Goal: Task Accomplishment & Management: Use online tool/utility

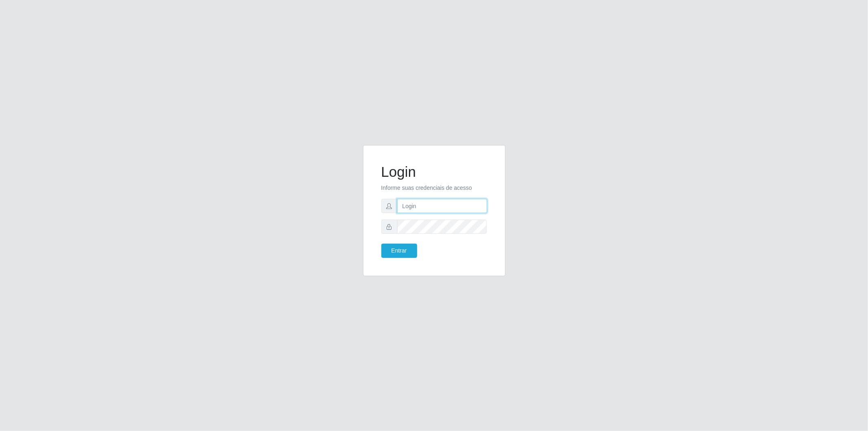
click at [405, 210] on input "text" at bounding box center [442, 206] width 90 height 14
type input "[EMAIL_ADDRESS][DOMAIN_NAME]"
click at [407, 250] on button "Entrar" at bounding box center [399, 250] width 36 height 14
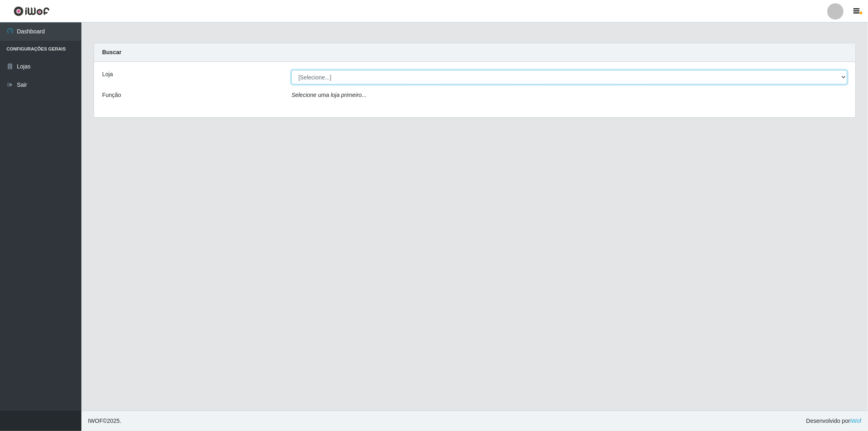
click at [381, 79] on select "[Selecione...] BomQueSó Agreste - Loja 2" at bounding box center [569, 77] width 556 height 14
select select "214"
click at [291, 70] on select "[Selecione...] BomQueSó Agreste - Loja 2" at bounding box center [569, 77] width 556 height 14
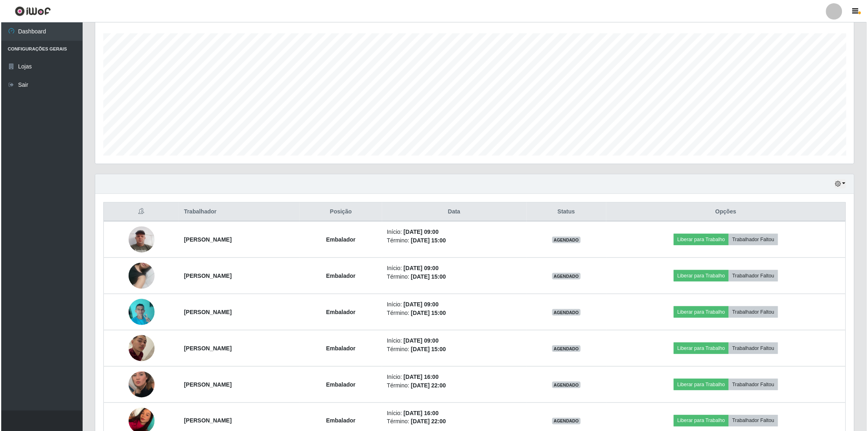
scroll to position [226, 0]
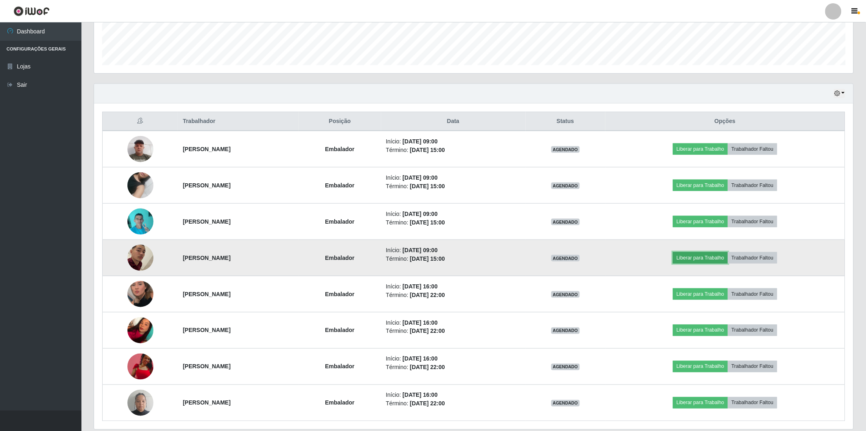
click at [709, 262] on button "Liberar para Trabalho" at bounding box center [700, 257] width 55 height 11
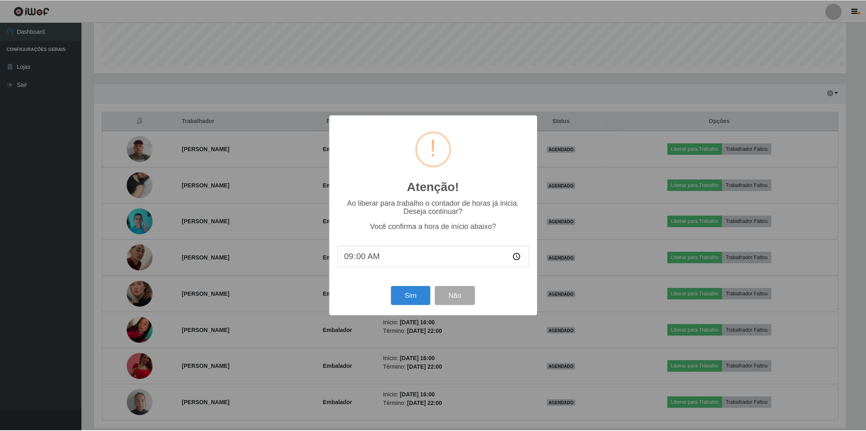
scroll to position [169, 754]
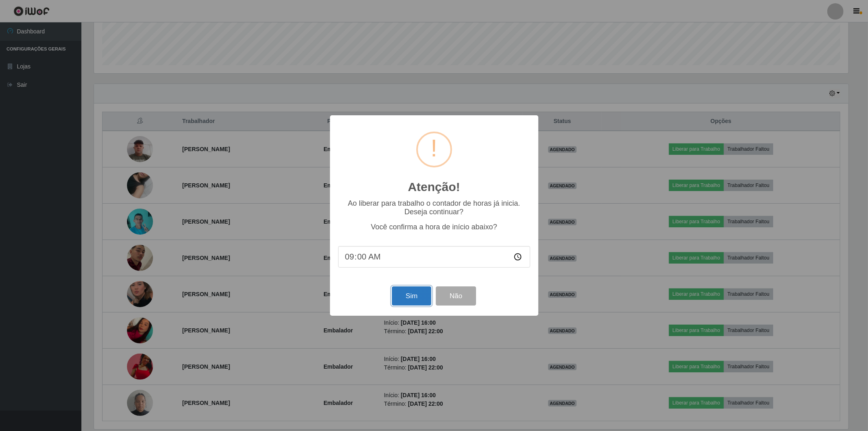
click at [416, 300] on button "Sim" at bounding box center [411, 295] width 39 height 19
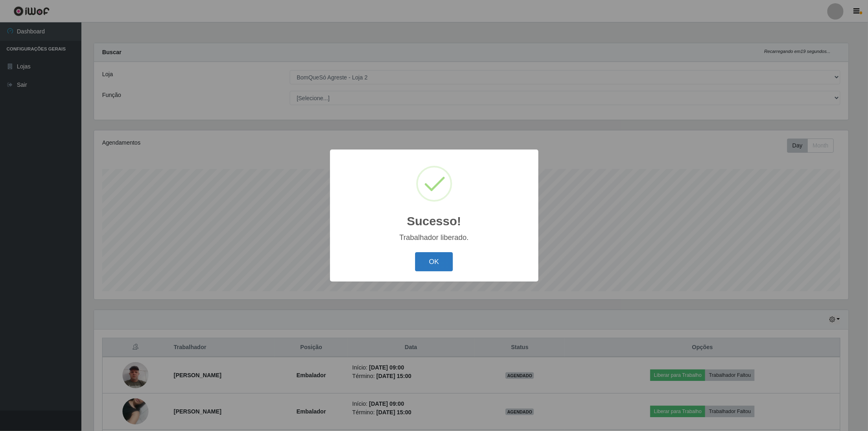
click at [428, 259] on button "OK" at bounding box center [434, 261] width 38 height 19
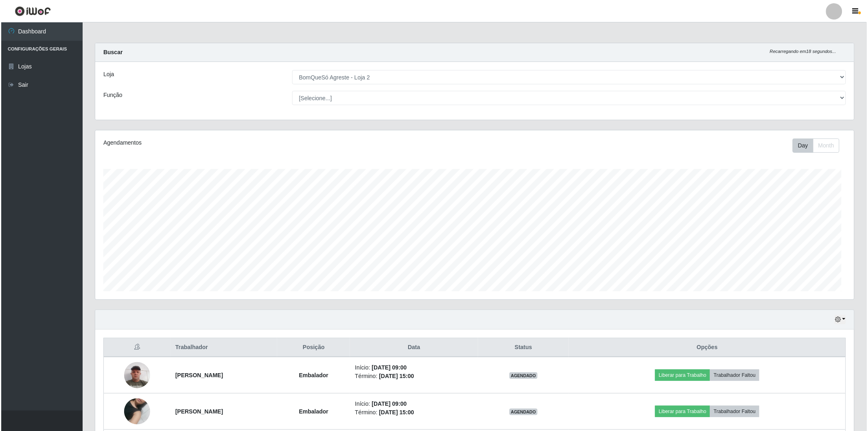
scroll to position [181, 0]
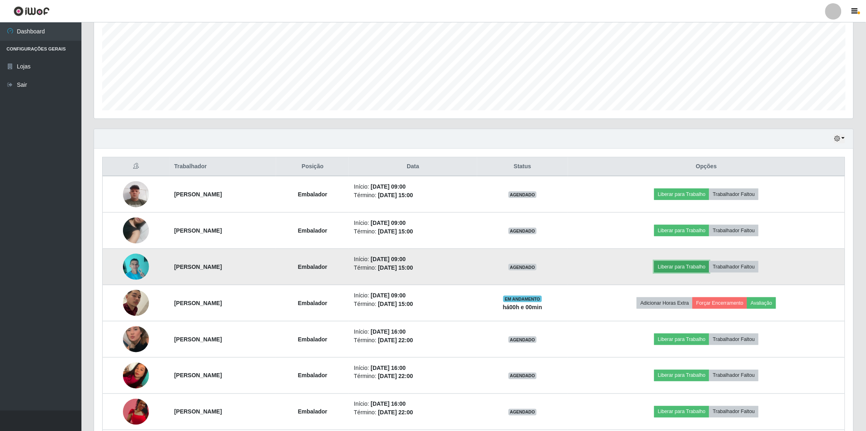
click at [687, 265] on button "Liberar para Trabalho" at bounding box center [681, 266] width 55 height 11
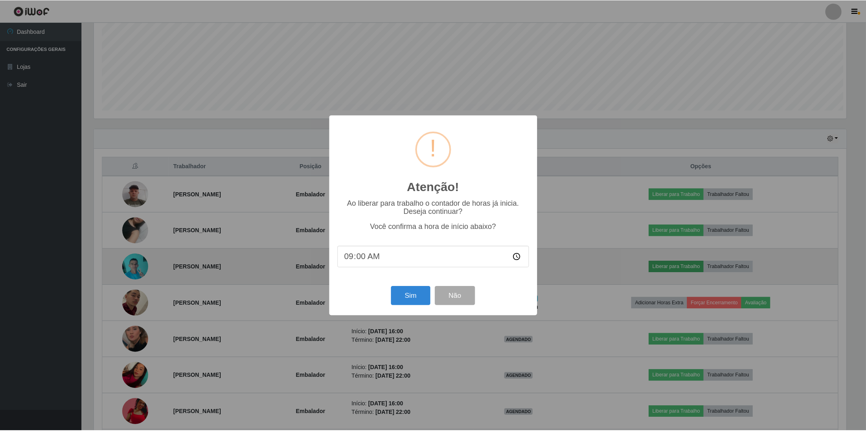
scroll to position [169, 754]
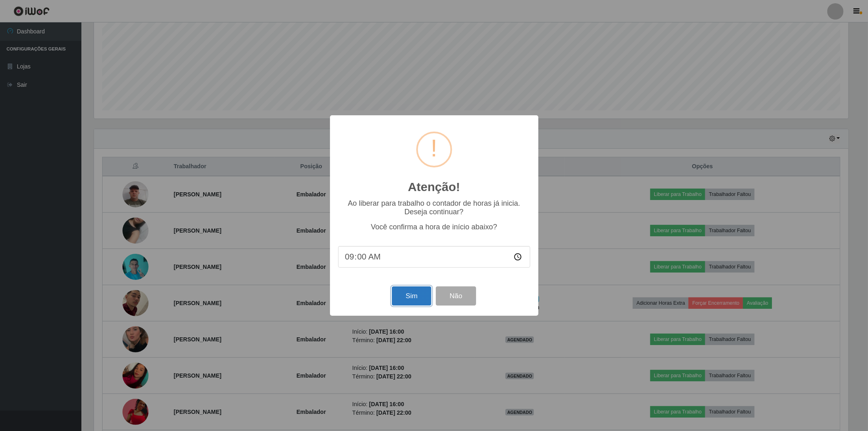
click at [417, 294] on button "Sim" at bounding box center [411, 295] width 39 height 19
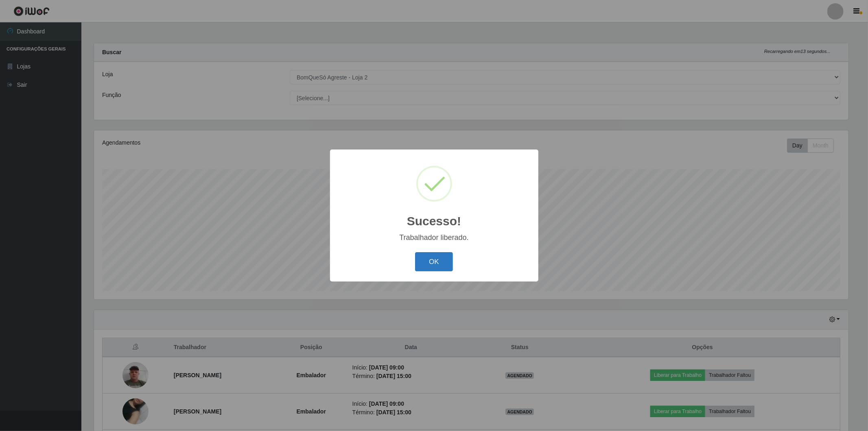
click at [429, 269] on button "OK" at bounding box center [434, 261] width 38 height 19
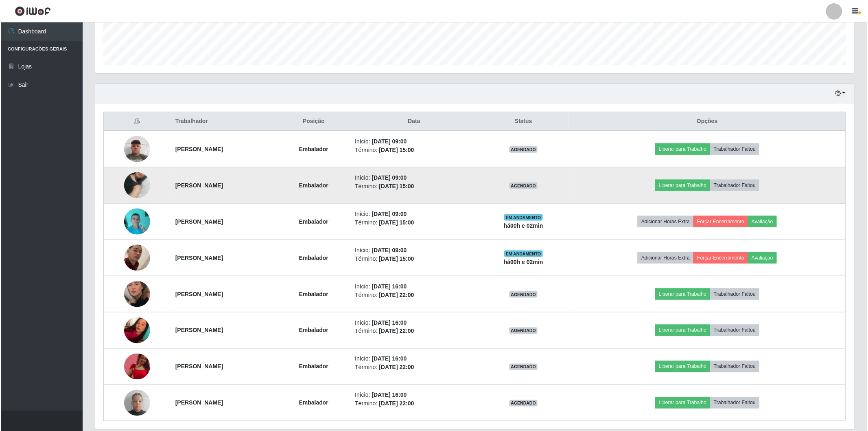
scroll to position [255, 0]
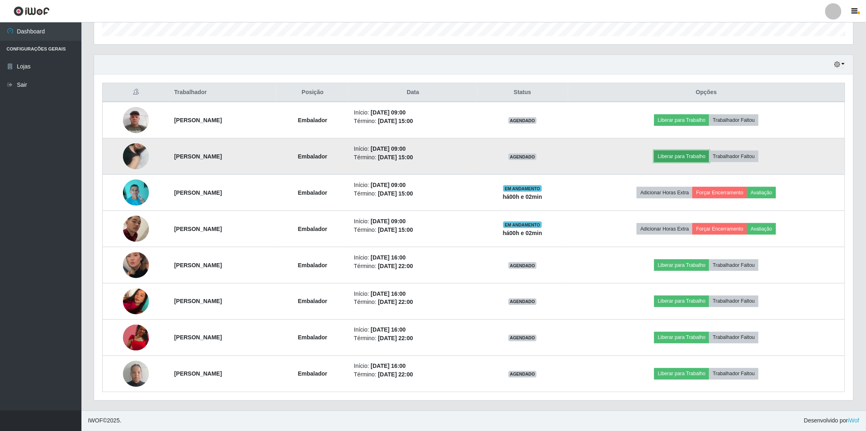
click at [681, 153] on button "Liberar para Trabalho" at bounding box center [681, 156] width 55 height 11
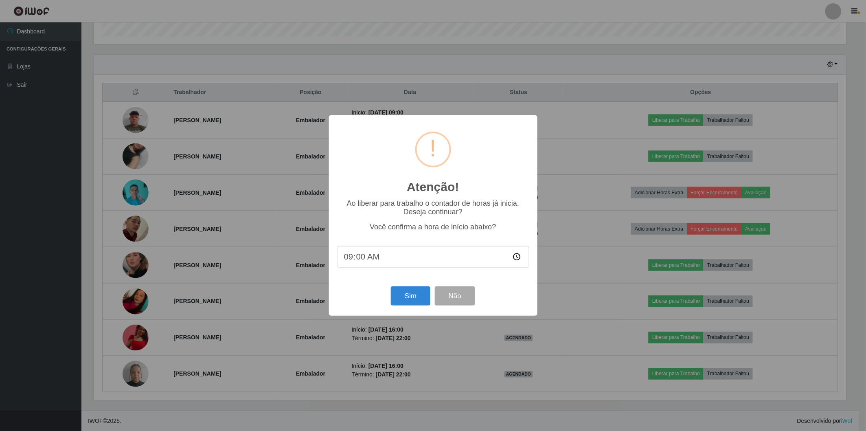
scroll to position [169, 754]
drag, startPoint x: 387, startPoint y: 307, endPoint x: 393, endPoint y: 306, distance: 6.7
click at [393, 306] on div "Sim Não" at bounding box center [434, 295] width 192 height 23
click at [396, 303] on button "Sim" at bounding box center [411, 295] width 39 height 19
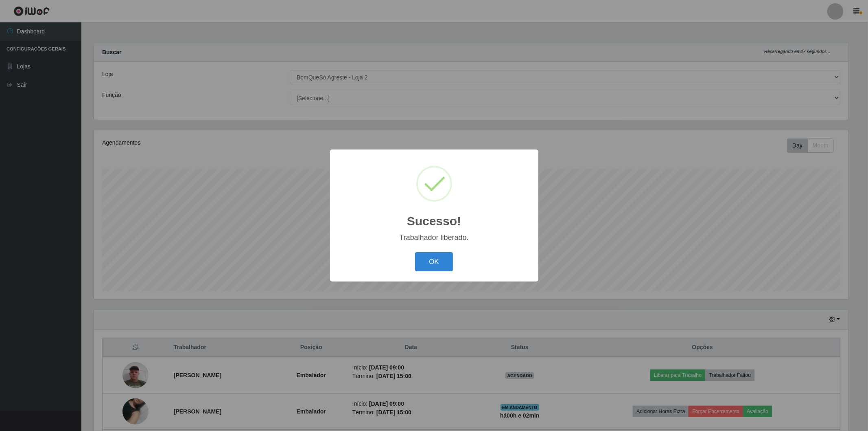
click at [415, 252] on button "OK" at bounding box center [434, 261] width 38 height 19
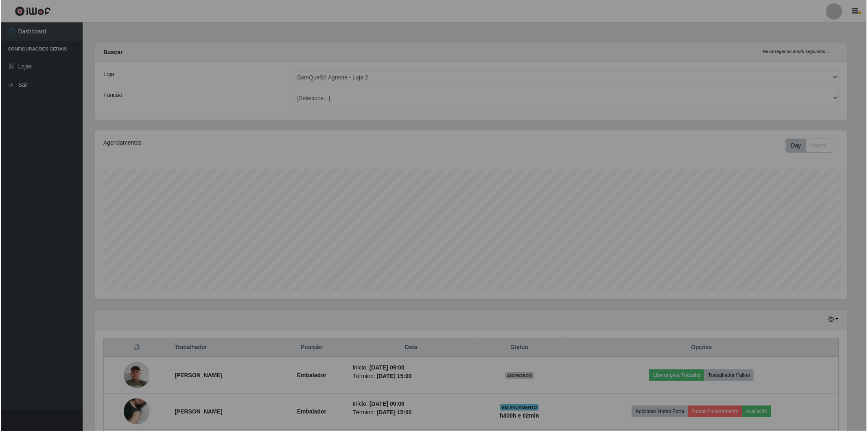
scroll to position [169, 759]
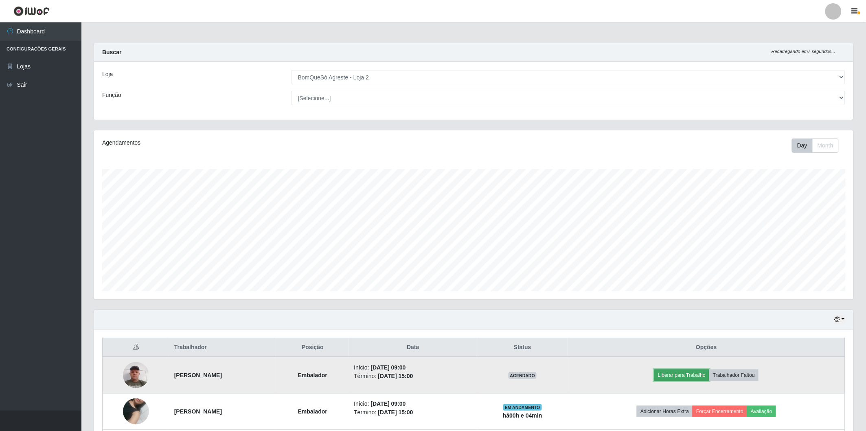
click at [682, 375] on button "Liberar para Trabalho" at bounding box center [681, 374] width 55 height 11
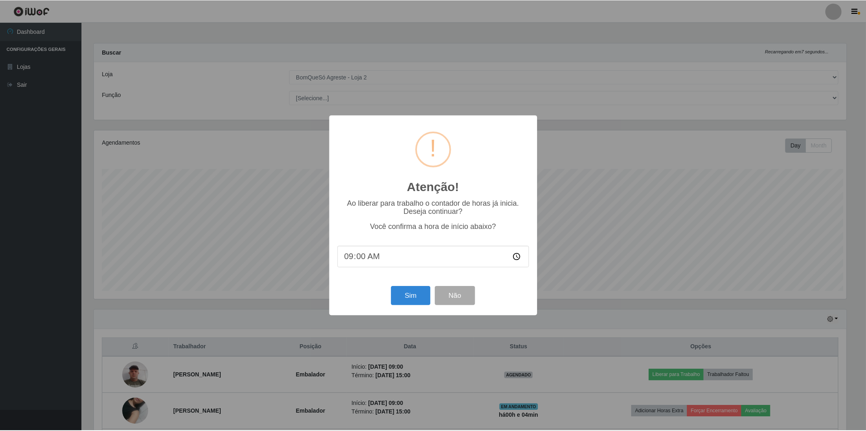
scroll to position [169, 754]
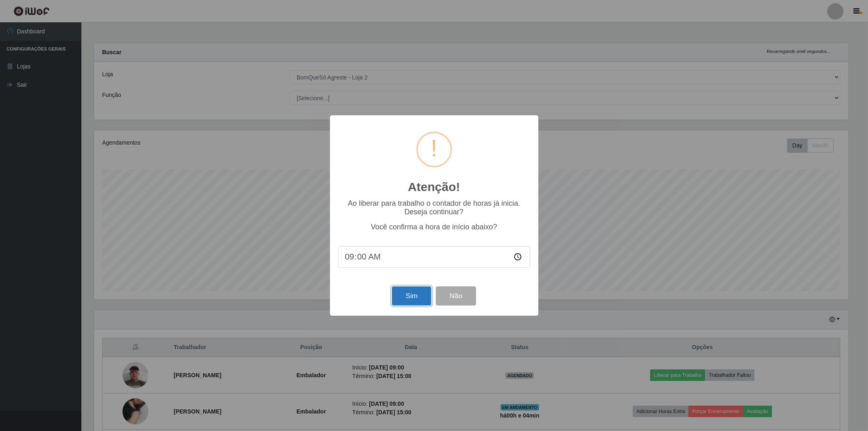
click at [400, 292] on button "Sim" at bounding box center [411, 295] width 39 height 19
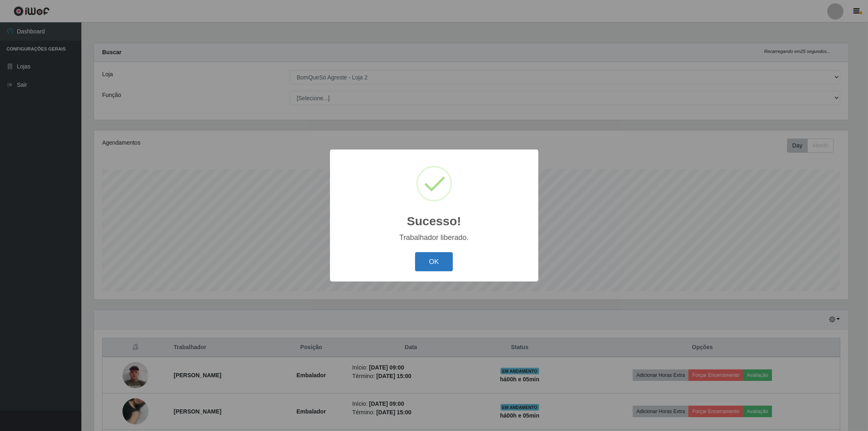
click at [448, 269] on button "OK" at bounding box center [434, 261] width 38 height 19
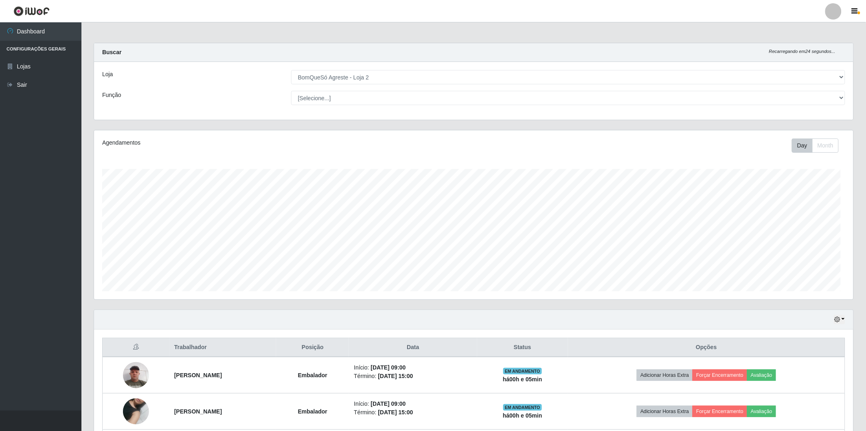
scroll to position [169, 759]
